Goal: Task Accomplishment & Management: Use online tool/utility

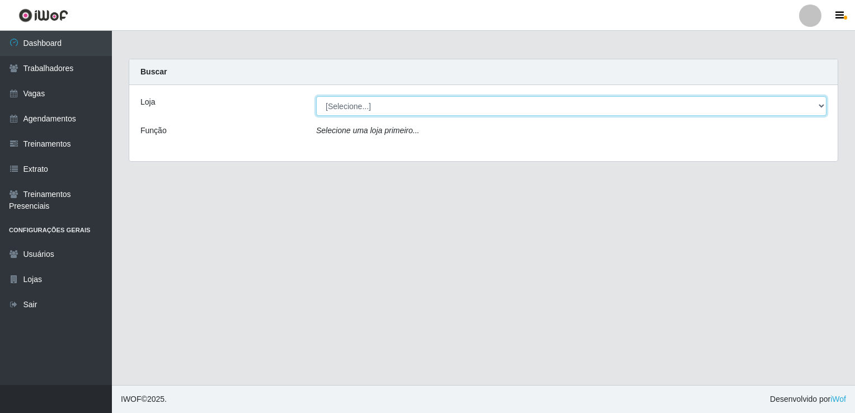
click at [409, 111] on select "[Selecione...] Super Popular" at bounding box center [571, 106] width 510 height 20
select select "537"
click at [316, 96] on select "[Selecione...] Super Popular" at bounding box center [571, 106] width 510 height 20
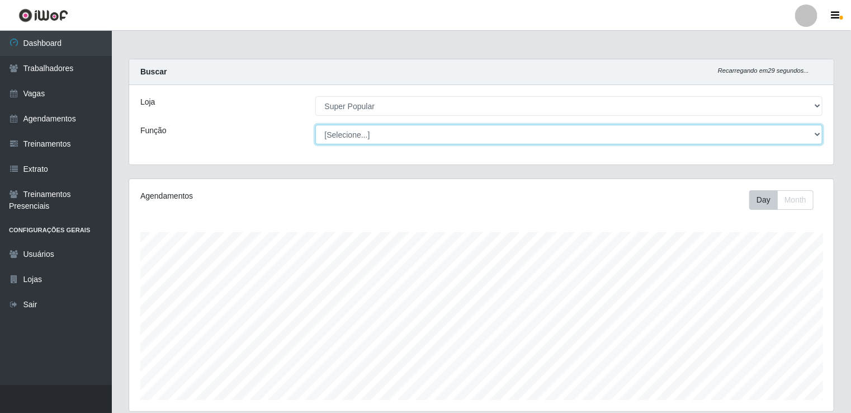
scroll to position [232, 705]
drag, startPoint x: 410, startPoint y: 117, endPoint x: 418, endPoint y: 134, distance: 18.5
click at [418, 134] on select "[Selecione...] Repositor Repositor + Repositor ++" at bounding box center [570, 135] width 508 height 20
click at [316, 125] on select "[Selecione...] Repositor Repositor + Repositor ++" at bounding box center [570, 135] width 508 height 20
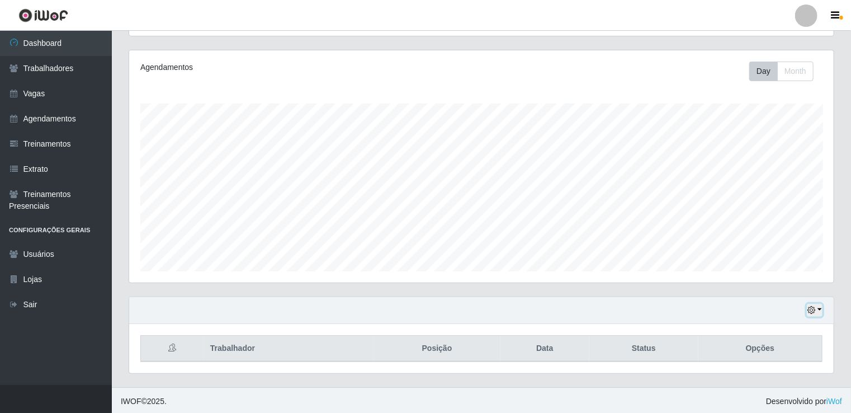
click at [816, 307] on icon "button" at bounding box center [812, 310] width 8 height 8
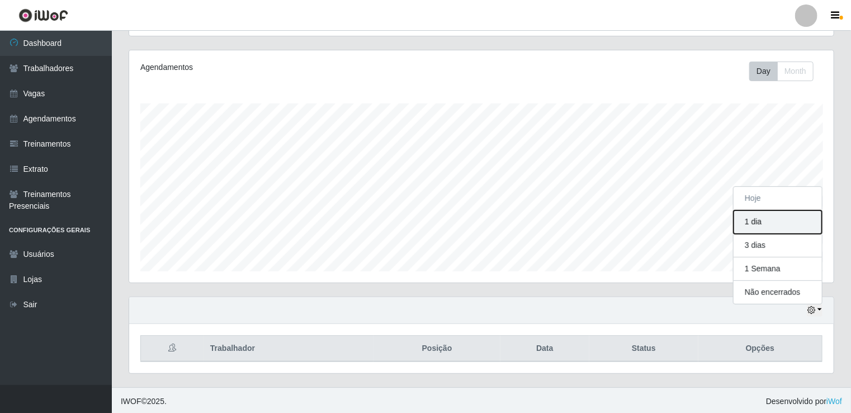
click at [776, 232] on button "1 dia" at bounding box center [778, 221] width 88 height 23
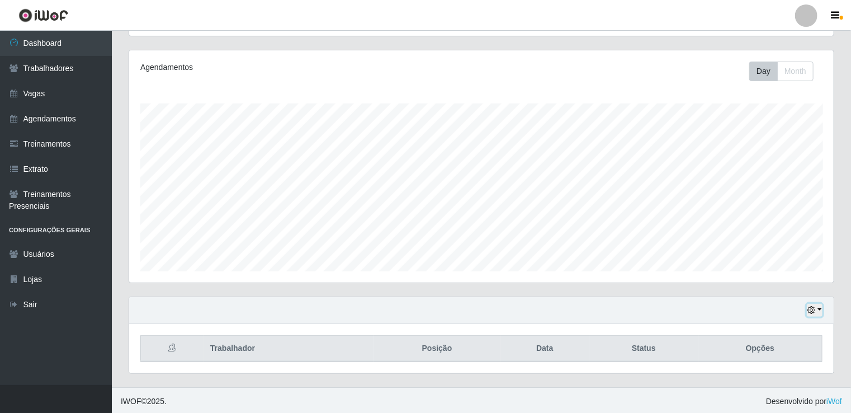
click at [817, 311] on button "button" at bounding box center [815, 310] width 16 height 13
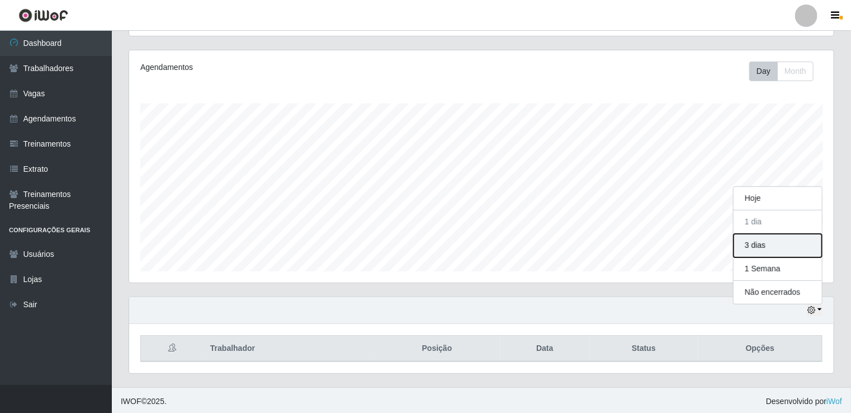
click at [771, 240] on button "3 dias" at bounding box center [778, 245] width 88 height 23
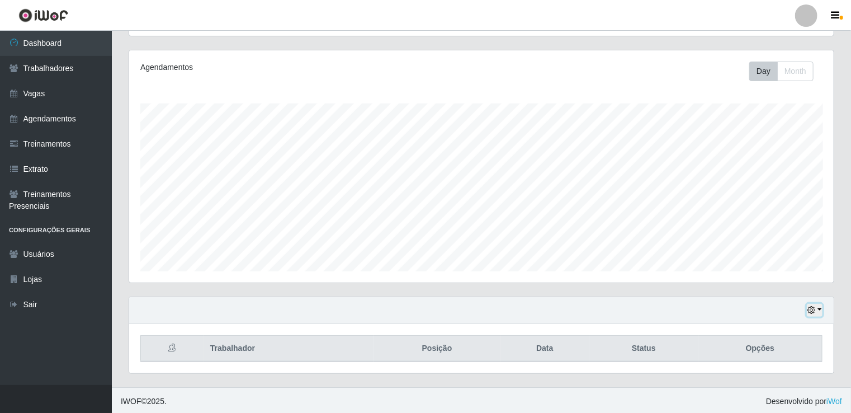
click at [813, 313] on icon "button" at bounding box center [812, 310] width 8 height 8
click at [768, 271] on button "1 Semana" at bounding box center [778, 268] width 88 height 23
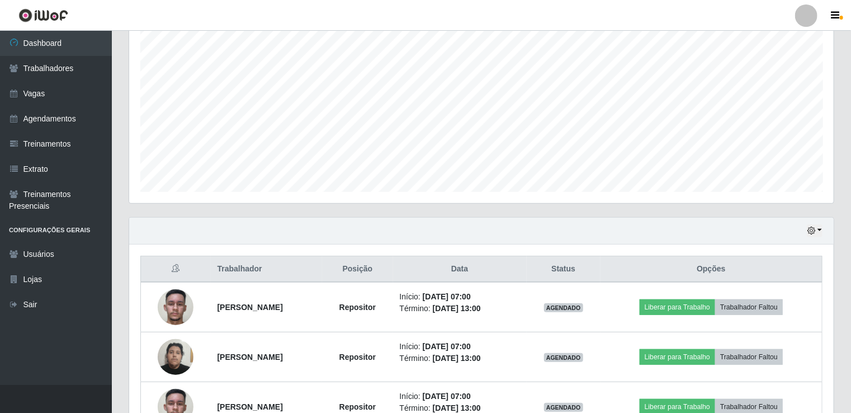
scroll to position [243, 0]
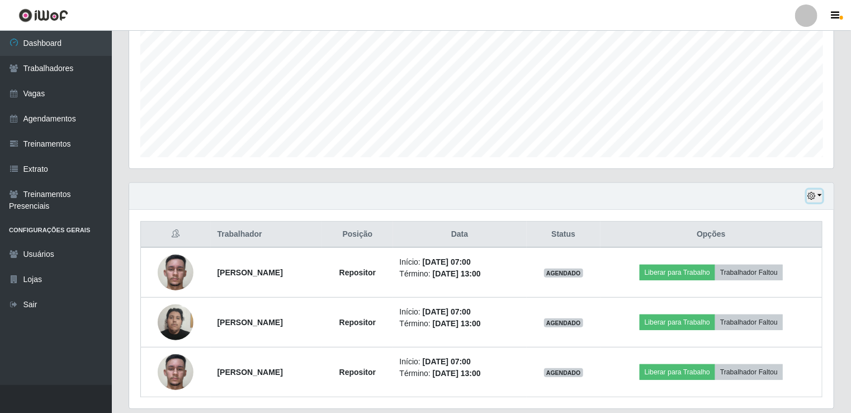
click at [809, 196] on icon "button" at bounding box center [812, 196] width 8 height 8
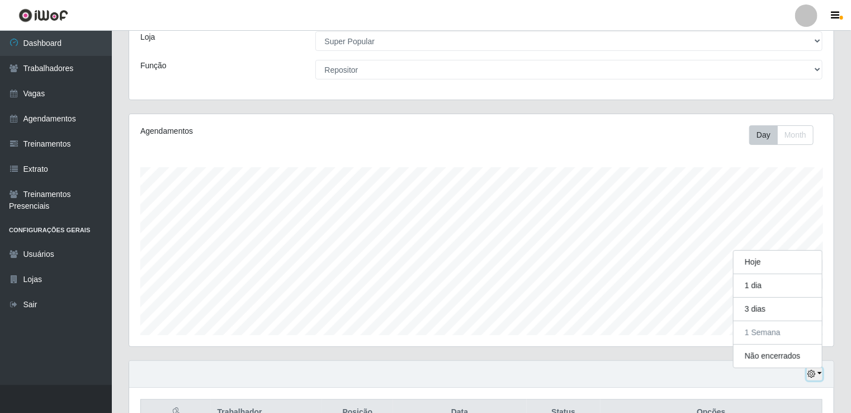
scroll to position [0, 0]
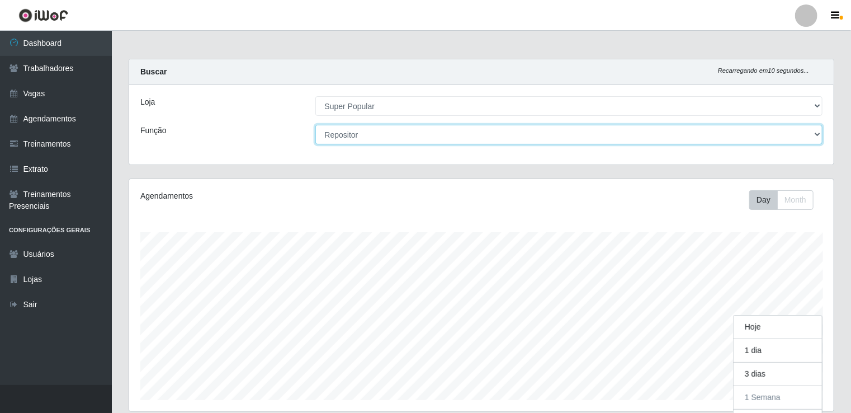
click at [397, 135] on select "[Selecione...] Repositor Repositor + Repositor ++" at bounding box center [570, 135] width 508 height 20
click at [316, 125] on select "[Selecione...] Repositor Repositor + Repositor ++" at bounding box center [570, 135] width 508 height 20
click at [646, 137] on select "[Selecione...] Repositor Repositor + Repositor ++" at bounding box center [570, 135] width 508 height 20
select select "86"
click at [316, 125] on select "[Selecione...] Repositor Repositor + Repositor ++" at bounding box center [570, 135] width 508 height 20
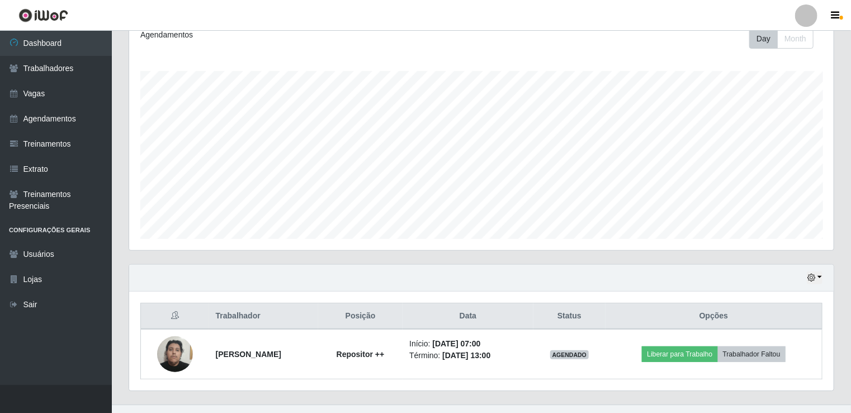
scroll to position [178, 0]
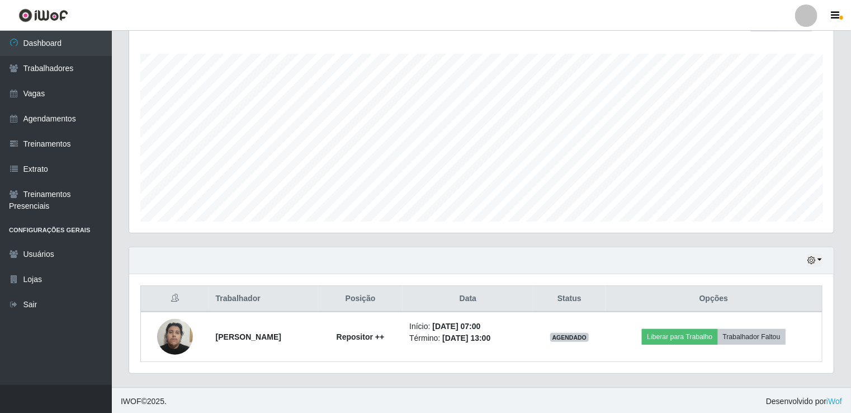
click at [607, 371] on div "Trabalhador Posição Data Status Opções [PERSON_NAME] ++ Início: [DATE] 07:00 Té…" at bounding box center [481, 323] width 705 height 99
